Goal: Task Accomplishment & Management: Use online tool/utility

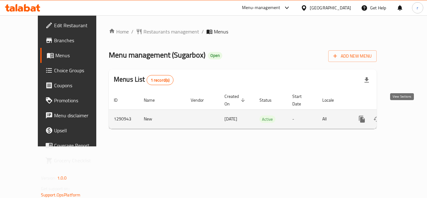
click at [403, 115] on icon "enhanced table" at bounding box center [406, 118] width 7 height 7
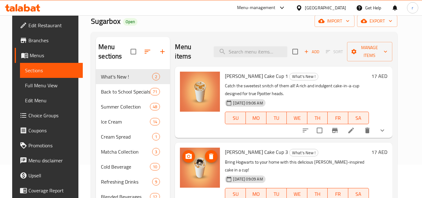
scroll to position [62, 0]
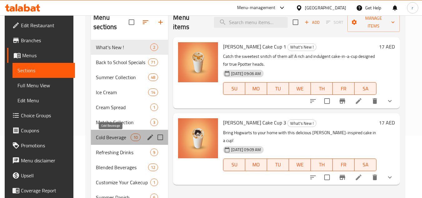
click at [106, 136] on span "Cold Beverage" at bounding box center [113, 136] width 35 height 7
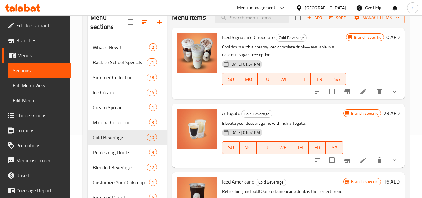
click at [30, 113] on span "Choice Groups" at bounding box center [40, 115] width 49 height 7
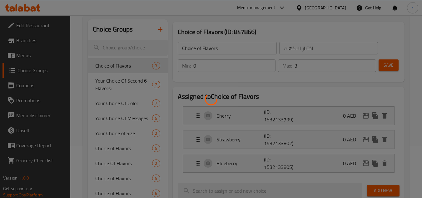
scroll to position [62, 0]
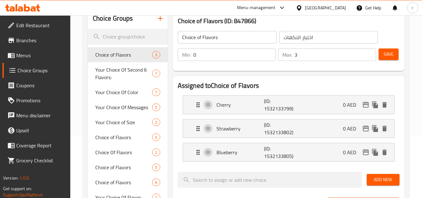
click at [116, 152] on span "Choice Of Flavors" at bounding box center [123, 151] width 57 height 7
click at [119, 151] on span "Choice Of Flavors" at bounding box center [123, 151] width 57 height 7
click at [123, 153] on span "Choice Of Flavors" at bounding box center [123, 151] width 57 height 7
click at [123, 152] on span "Choice Of Flavors" at bounding box center [123, 151] width 57 height 7
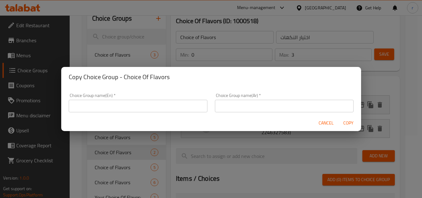
type input "Choice Of Flavors"
type input "1"
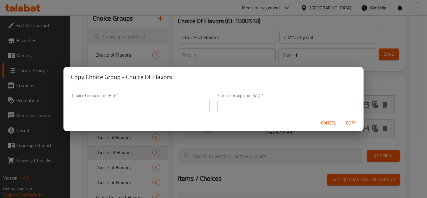
click at [102, 153] on div "Copy Choice Group - Choice Of Flavors Choice Group name(En)   * Choice Group na…" at bounding box center [213, 99] width 427 height 198
click at [326, 125] on span "Cancel" at bounding box center [328, 123] width 15 height 8
